Goal: Task Accomplishment & Management: Use online tool/utility

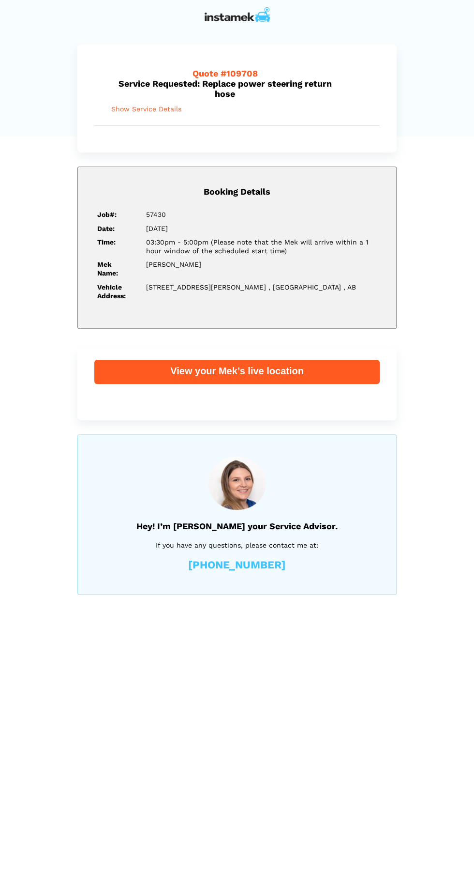
click at [160, 108] on span "Show Service Details" at bounding box center [146, 109] width 70 height 8
